Goal: Task Accomplishment & Management: Use online tool/utility

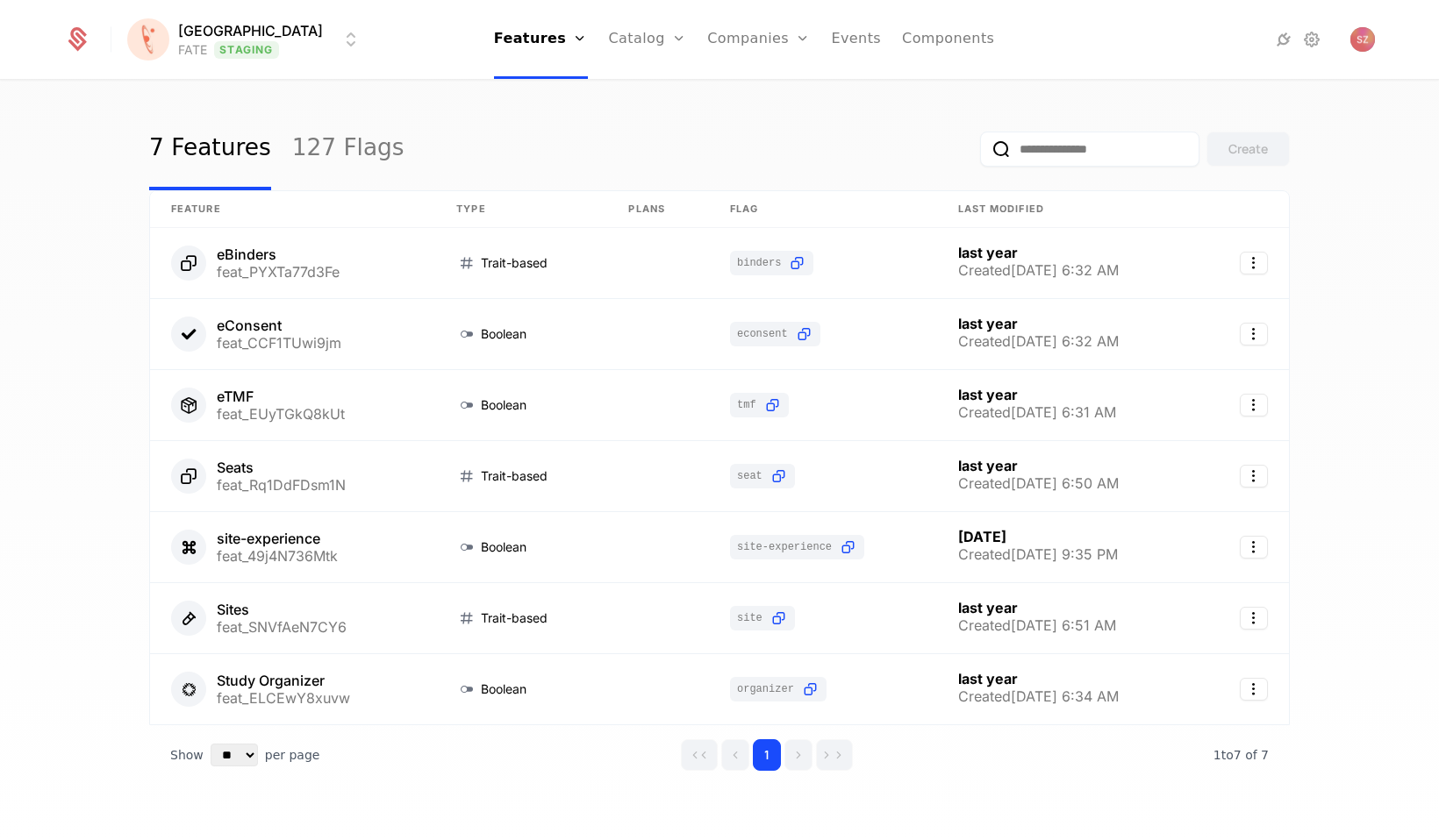
scroll to position [18, 0]
click at [332, 147] on link "127 Flags" at bounding box center [348, 147] width 112 height 83
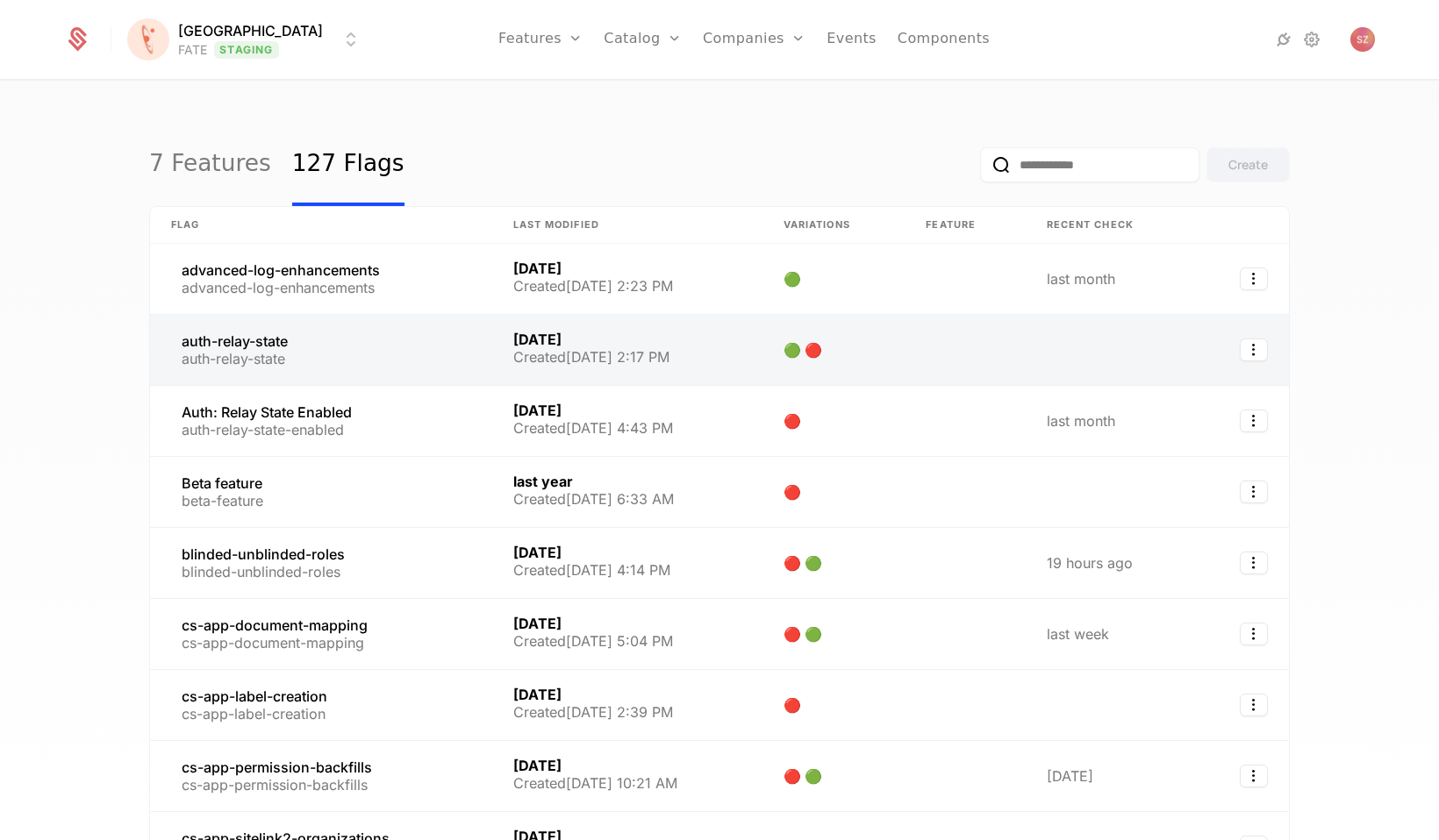
click at [227, 343] on link at bounding box center [321, 350] width 342 height 70
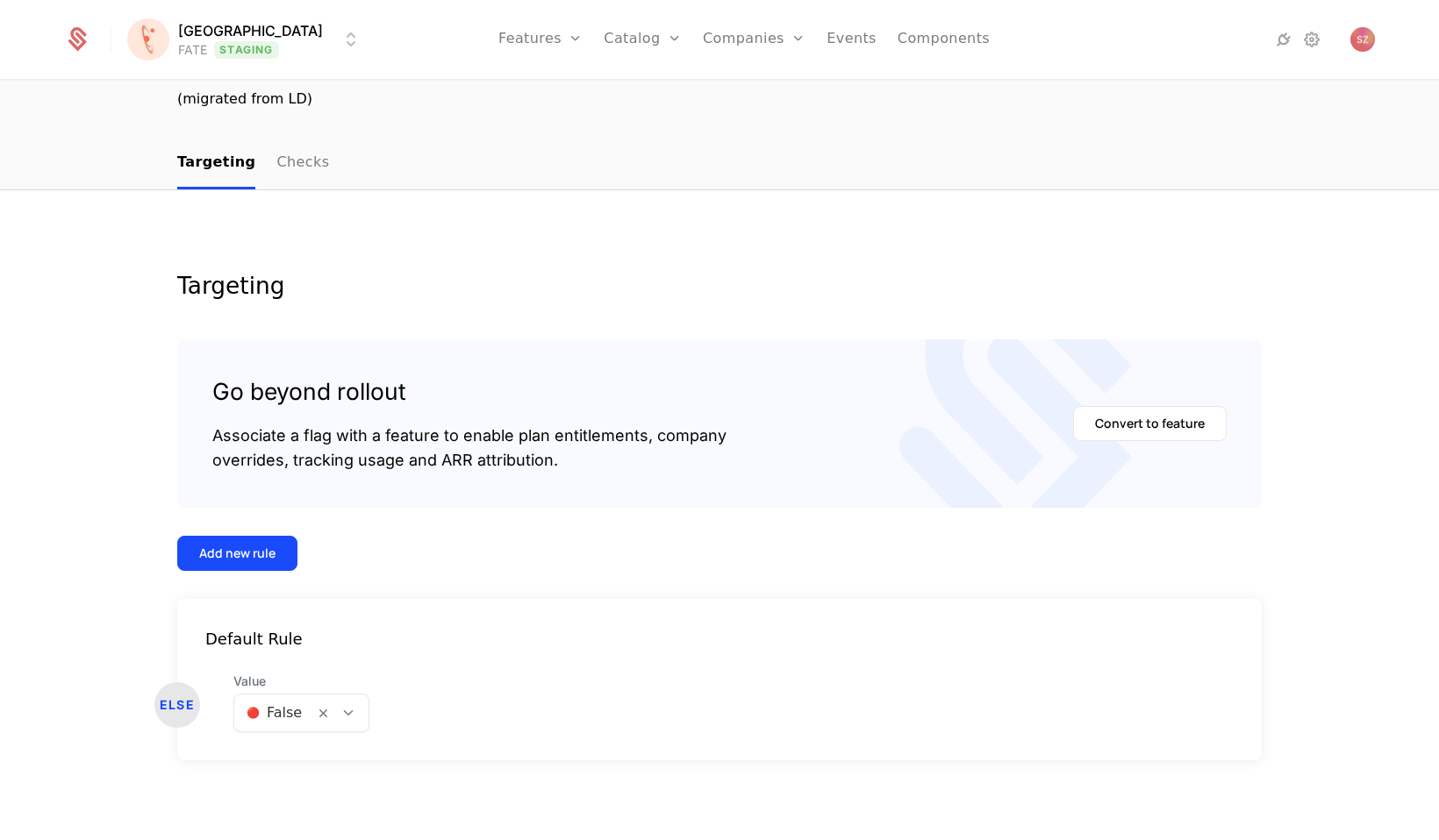
scroll to position [136, 0]
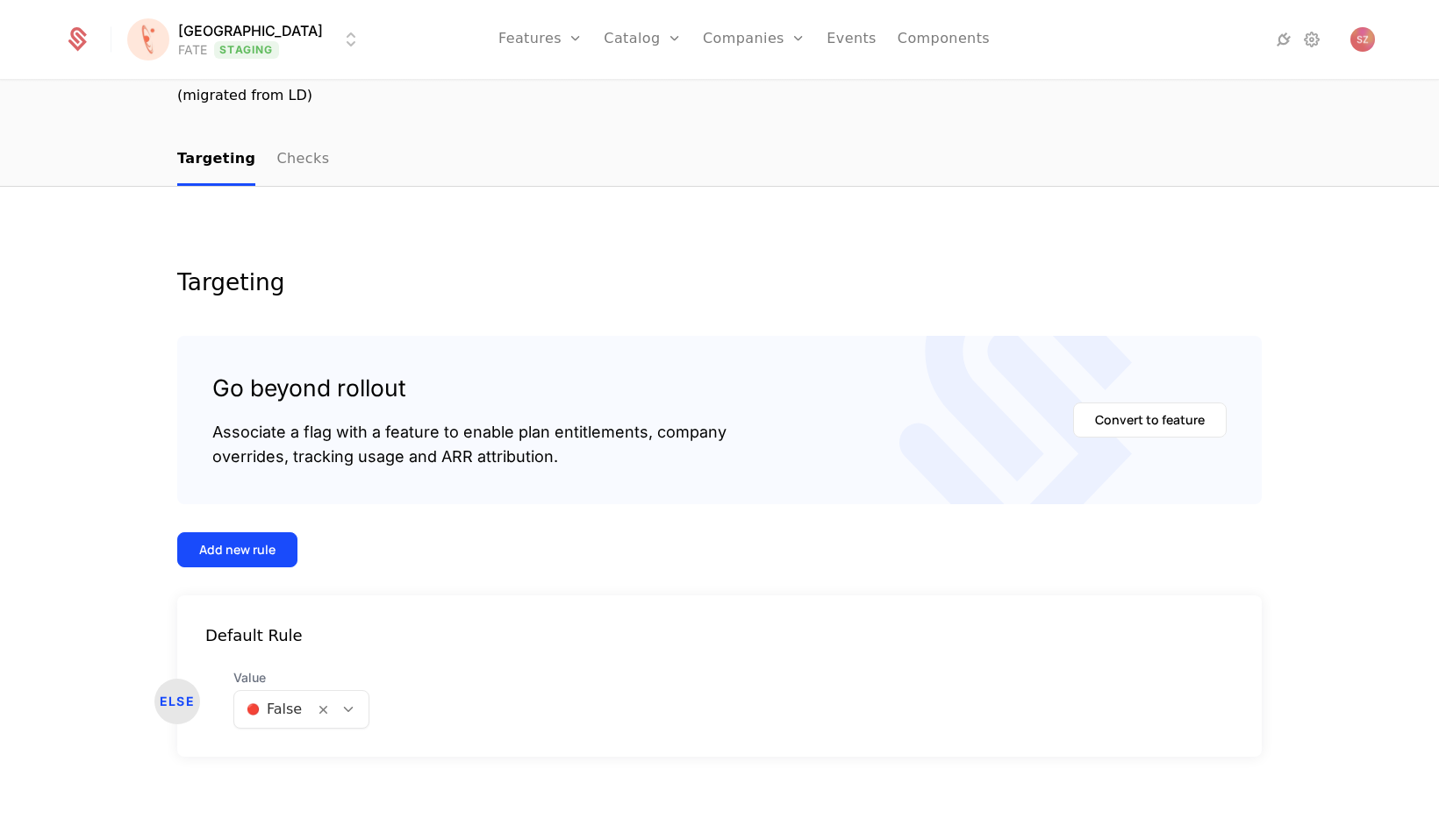
click at [290, 707] on div at bounding box center [274, 709] width 56 height 24
click at [278, 755] on span "🟢 True" at bounding box center [270, 756] width 54 height 16
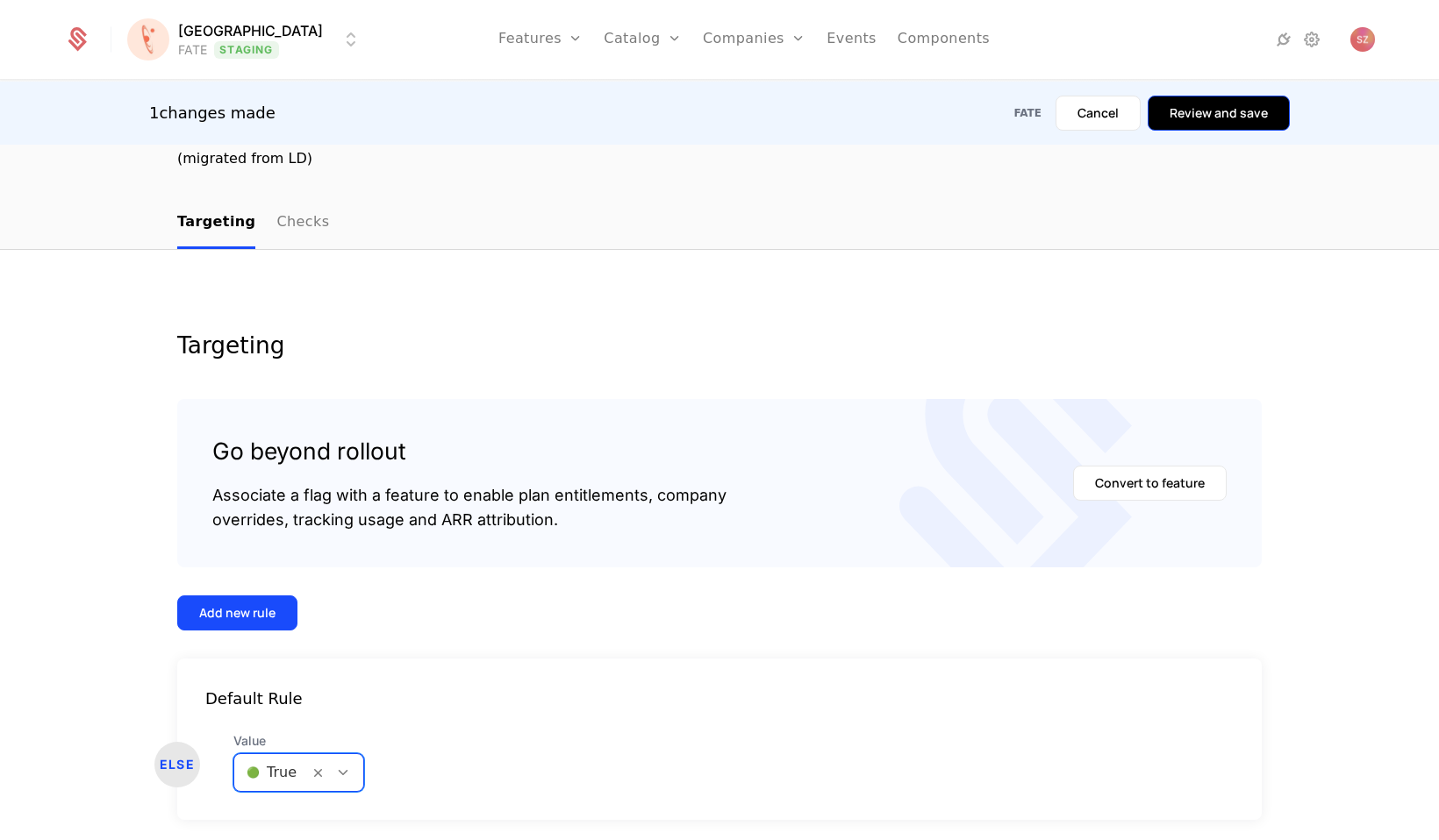
click at [1207, 121] on button "Review and save" at bounding box center [1219, 113] width 142 height 35
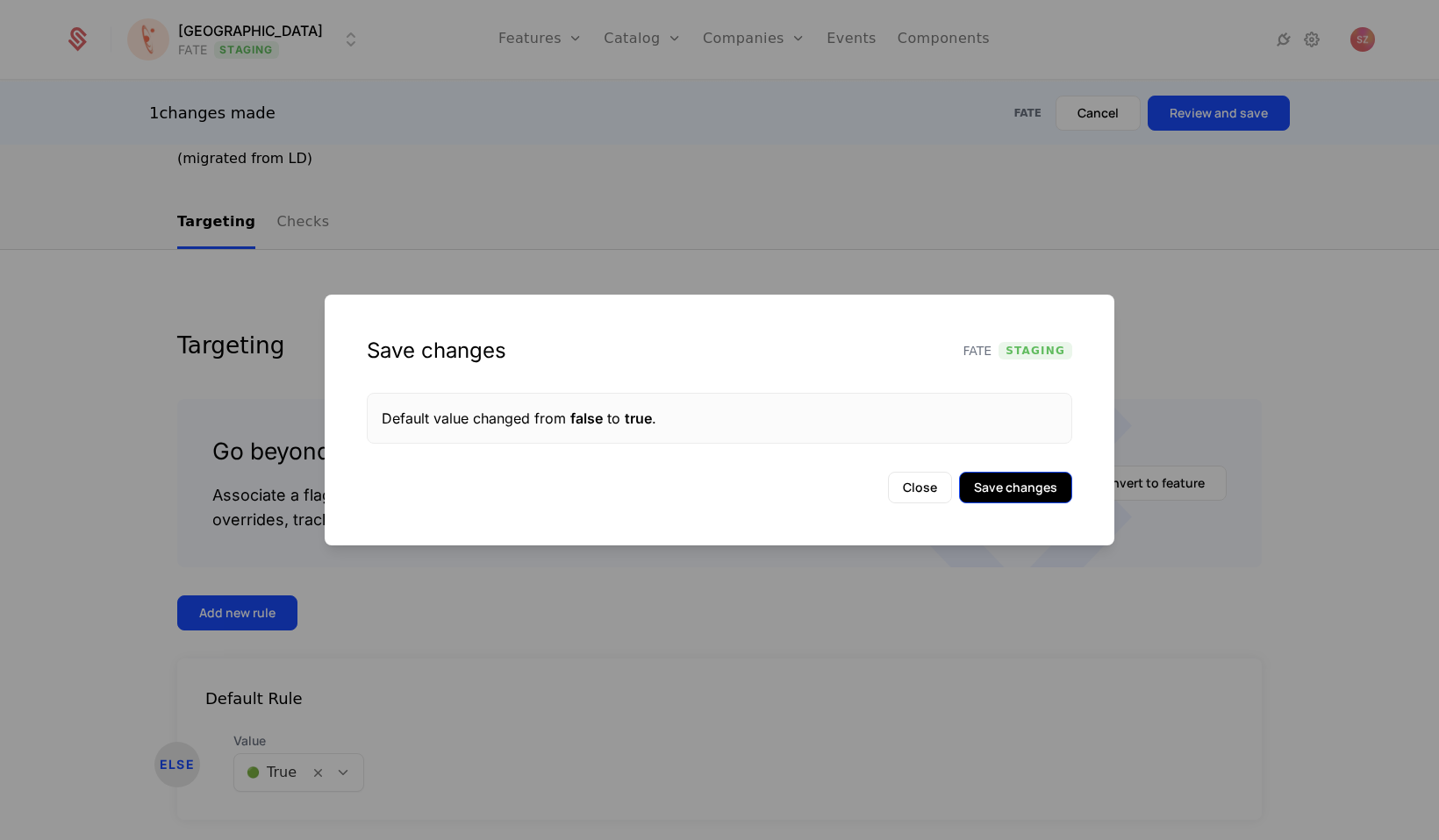
click at [1011, 497] on button "Save changes" at bounding box center [1016, 487] width 113 height 31
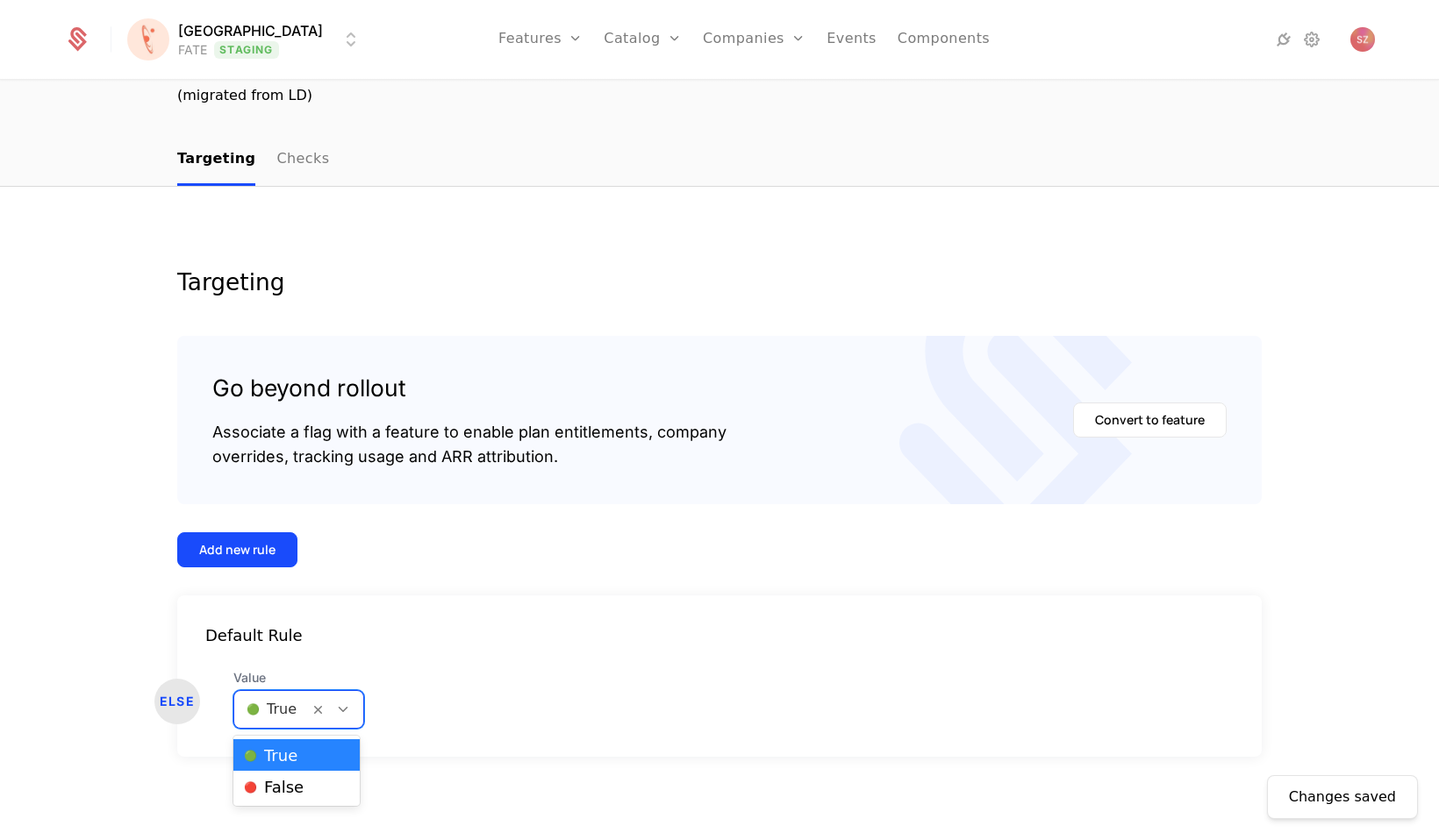
click at [274, 711] on div at bounding box center [271, 709] width 50 height 24
click at [273, 785] on span "🔴 False" at bounding box center [273, 787] width 59 height 16
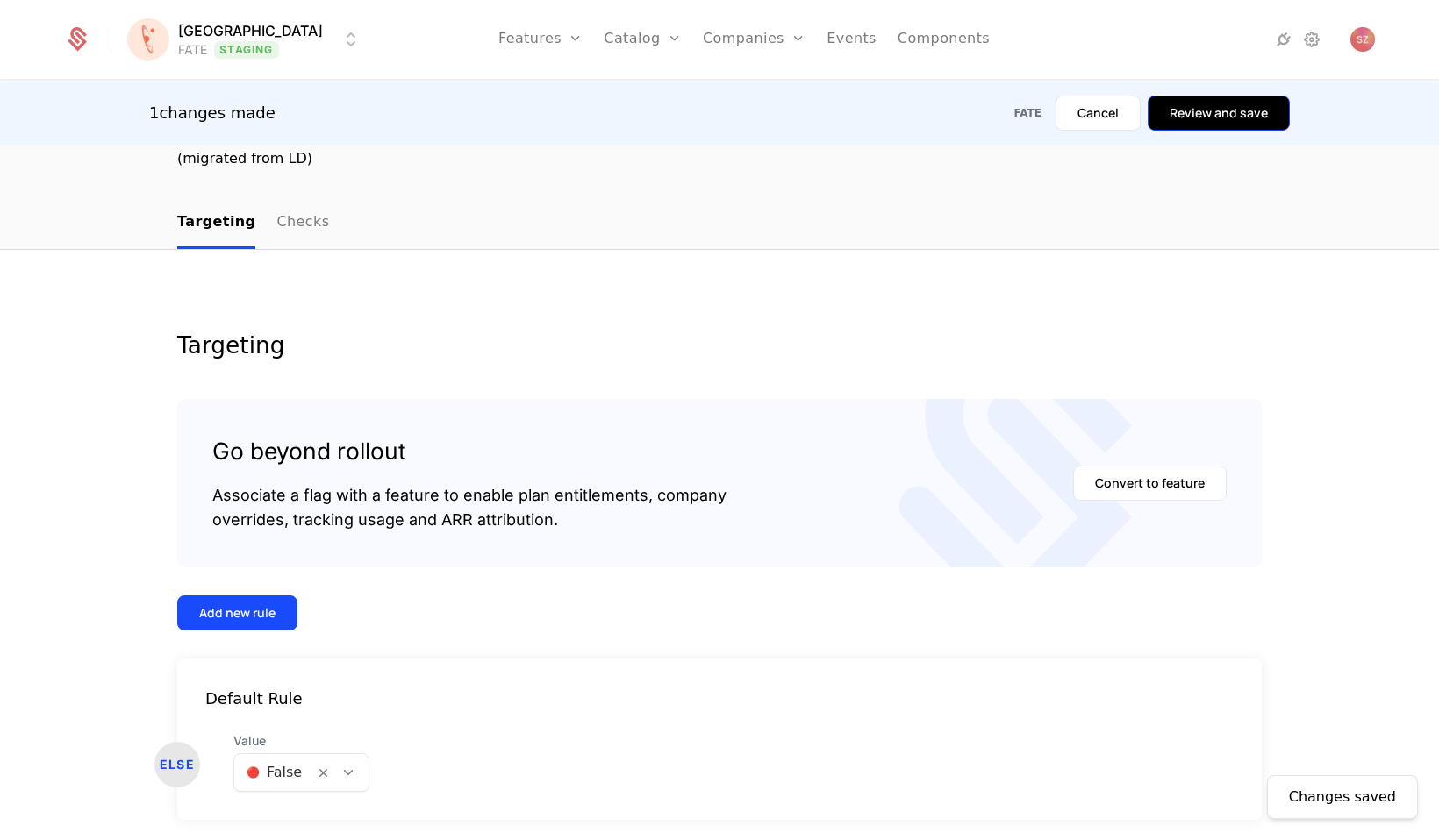
click at [1197, 118] on button "Review and save" at bounding box center [1219, 113] width 142 height 35
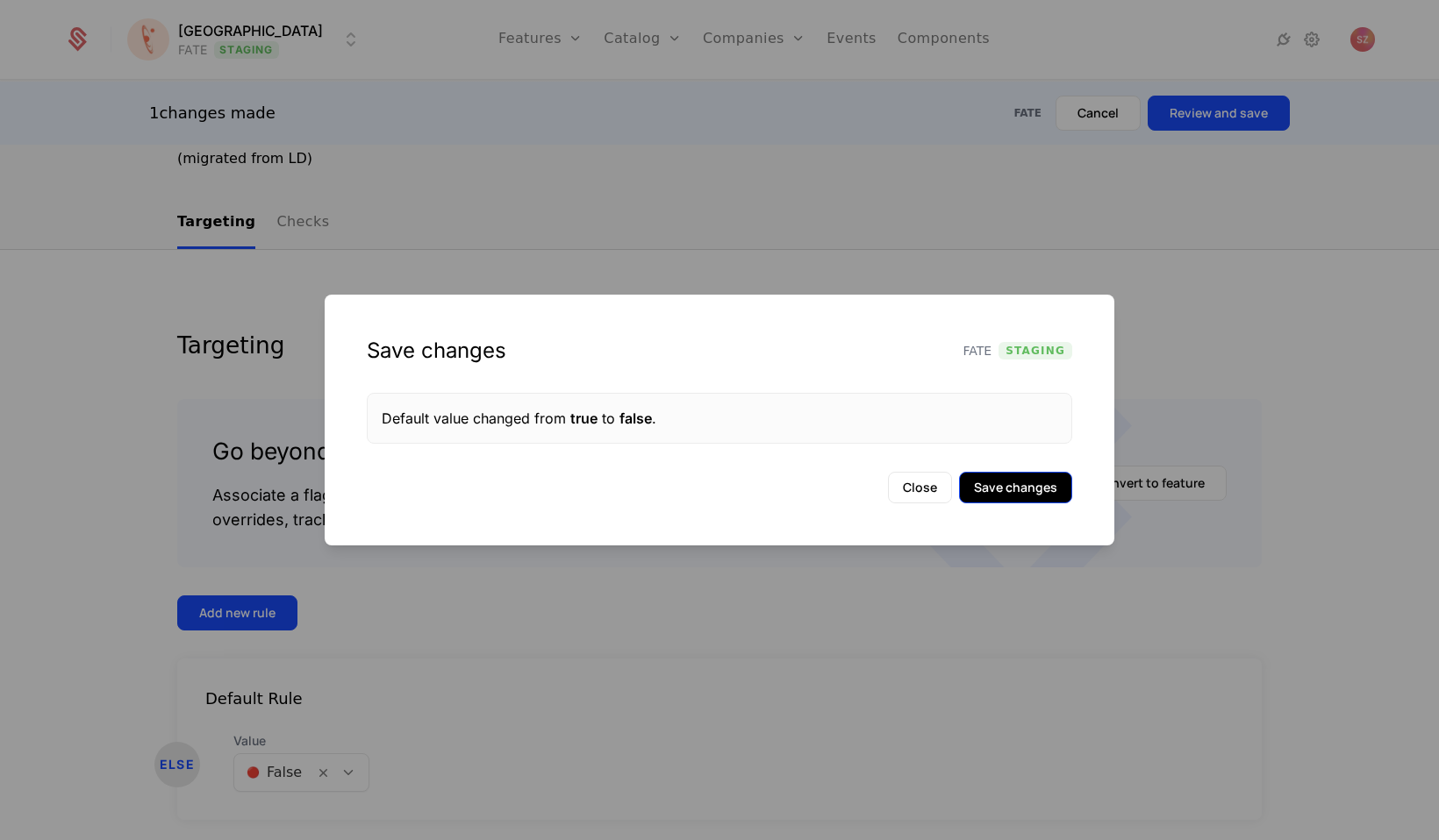
click at [996, 496] on button "Save changes" at bounding box center [1016, 487] width 113 height 31
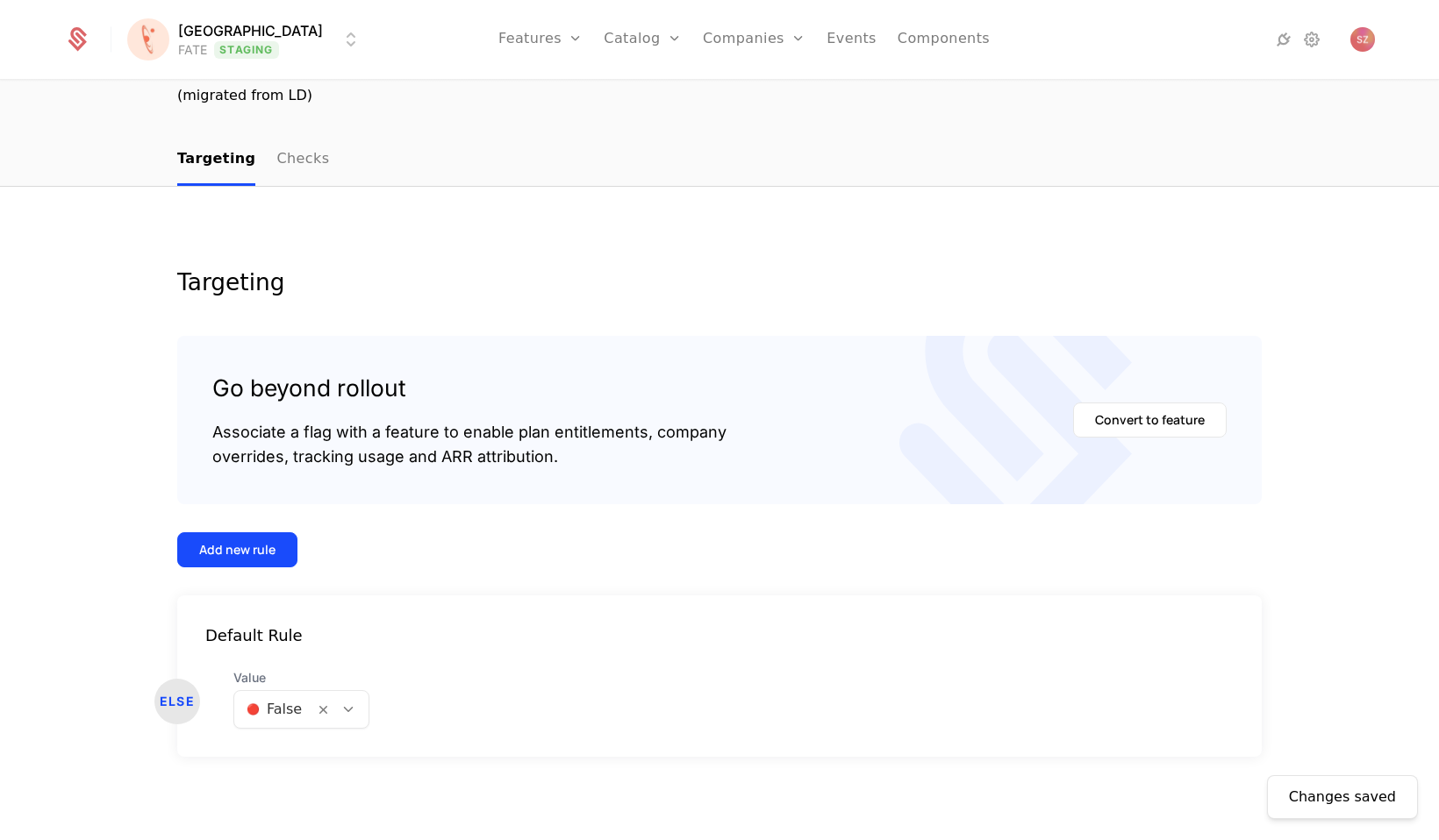
click at [267, 47] on html "[PERSON_NAME] FATE Staging Features Features Flags Catalog Plans Add Ons Credit…" at bounding box center [720, 420] width 1439 height 840
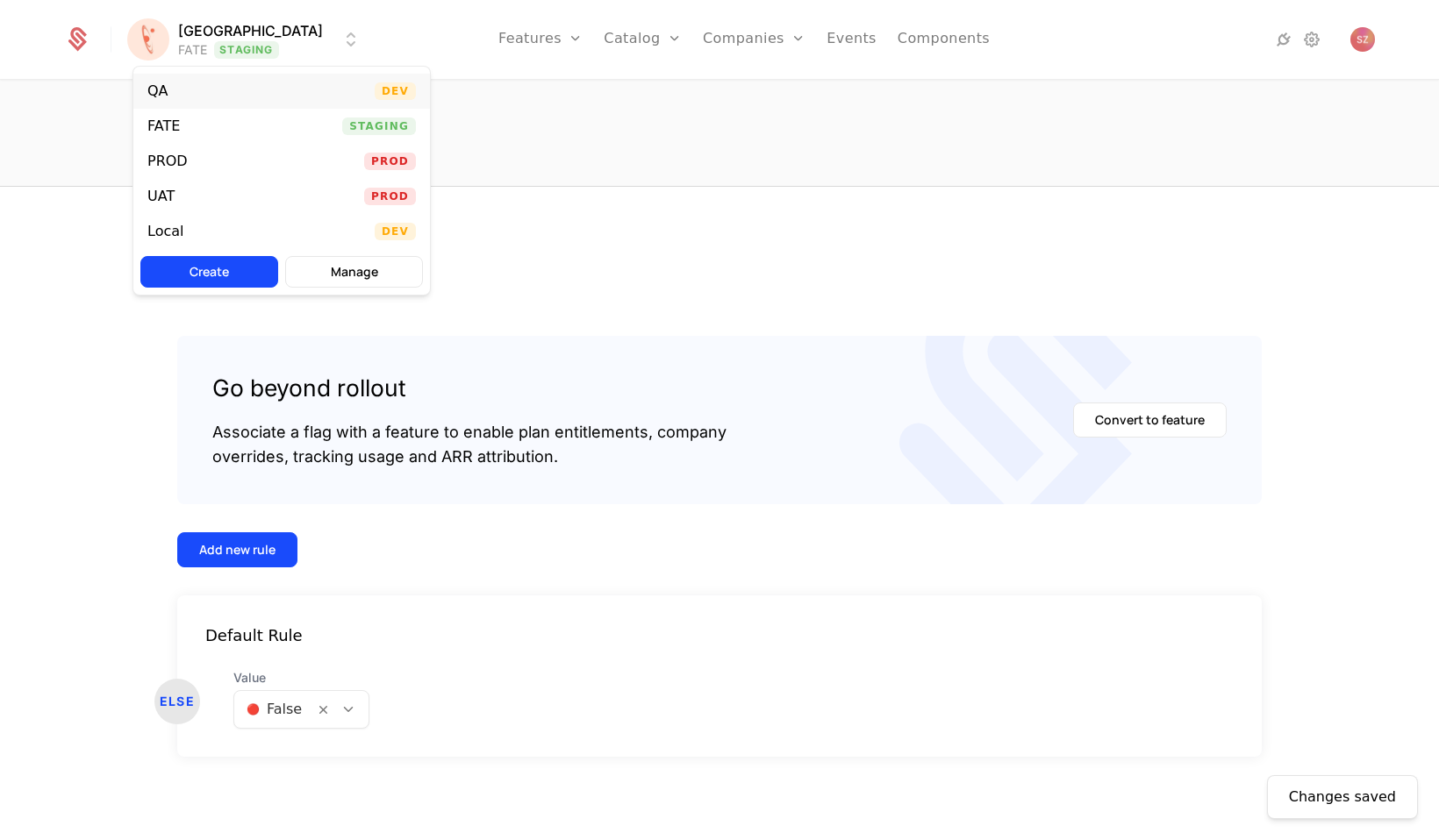
click at [186, 97] on div "QA Dev" at bounding box center [282, 92] width 296 height 35
